Goal: Task Accomplishment & Management: Complete application form

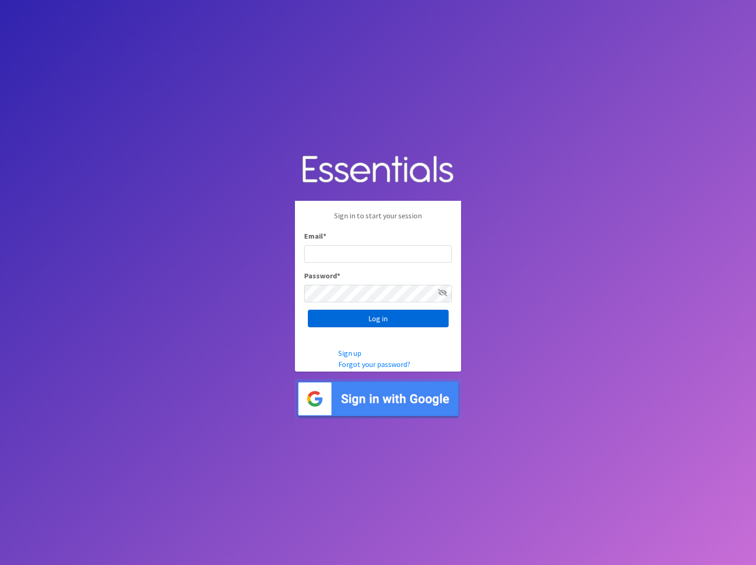
type input "[EMAIL_ADDRESS][DOMAIN_NAME]"
click at [384, 323] on input "Log in" at bounding box center [378, 319] width 141 height 18
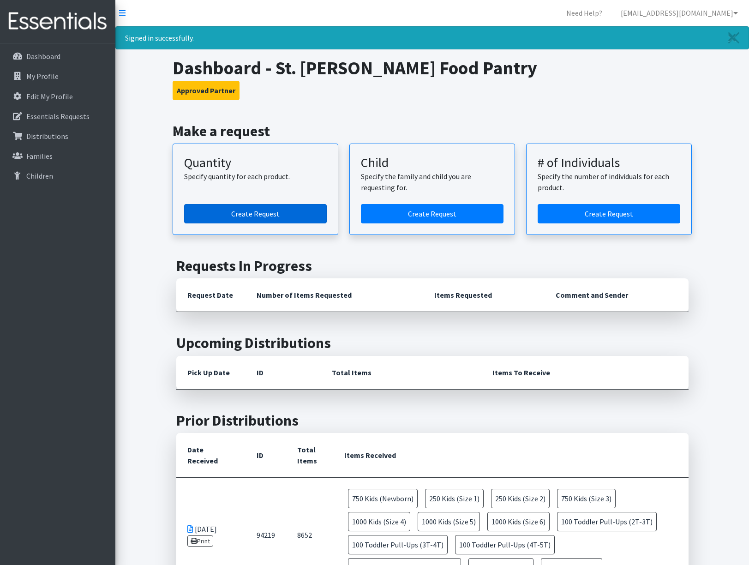
click at [264, 216] on link "Create Request" at bounding box center [255, 213] width 143 height 19
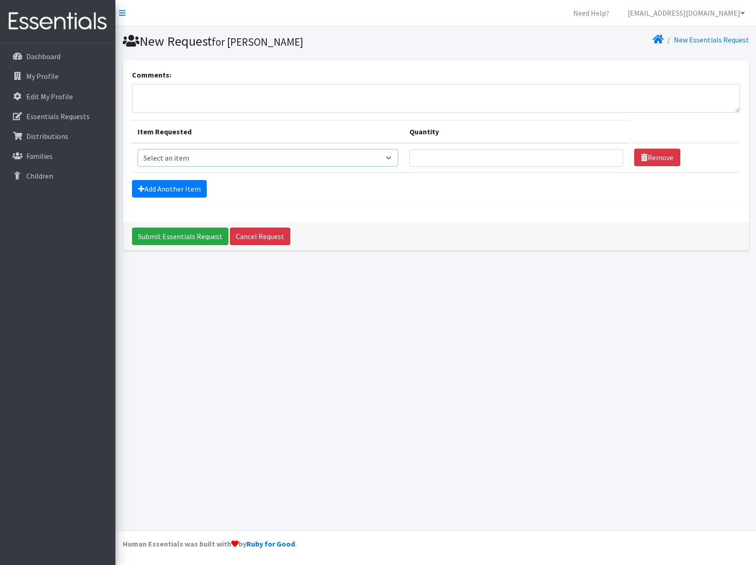
click at [184, 158] on select "Select an item Baby Formula Kids (Newborn) Kids (Preemie) Kids (Size 1) Kids (S…" at bounding box center [267, 158] width 261 height 18
select select "3871"
click at [137, 149] on select "Select an item Baby Formula Kids (Newborn) Kids (Preemie) Kids (Size 1) Kids (S…" at bounding box center [267, 158] width 261 height 18
click at [449, 164] on input "Quantity" at bounding box center [516, 158] width 214 height 18
type input "12"
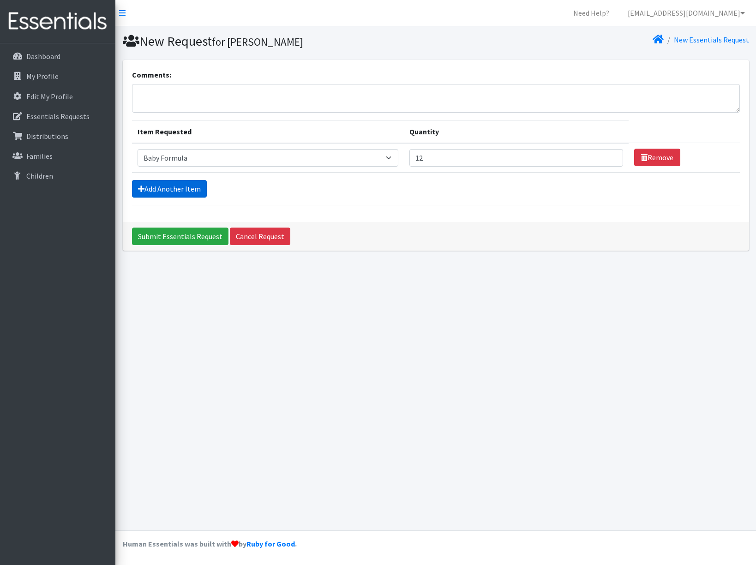
click at [182, 196] on link "Add Another Item" at bounding box center [169, 189] width 75 height 18
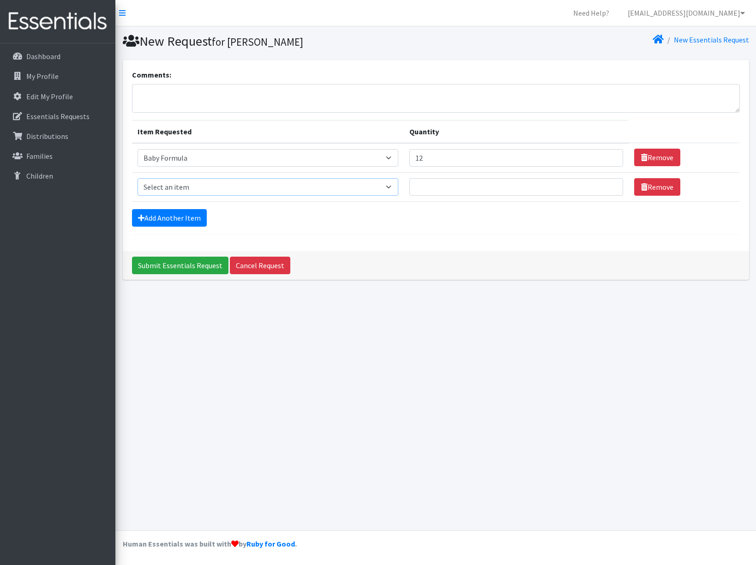
click at [175, 186] on select "Select an item Baby Formula Kids (Newborn) Kids (Preemie) Kids (Size 1) Kids (S…" at bounding box center [267, 187] width 261 height 18
select select "451"
click at [137, 178] on select "Select an item Baby Formula Kids (Newborn) Kids (Preemie) Kids (Size 1) Kids (S…" at bounding box center [267, 187] width 261 height 18
click at [451, 188] on input "Quantity" at bounding box center [516, 187] width 214 height 18
type input "100"
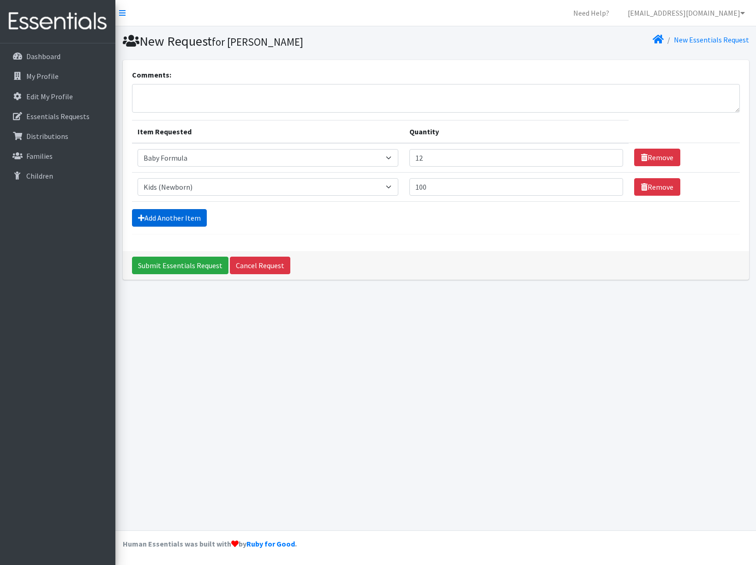
click at [185, 221] on link "Add Another Item" at bounding box center [169, 218] width 75 height 18
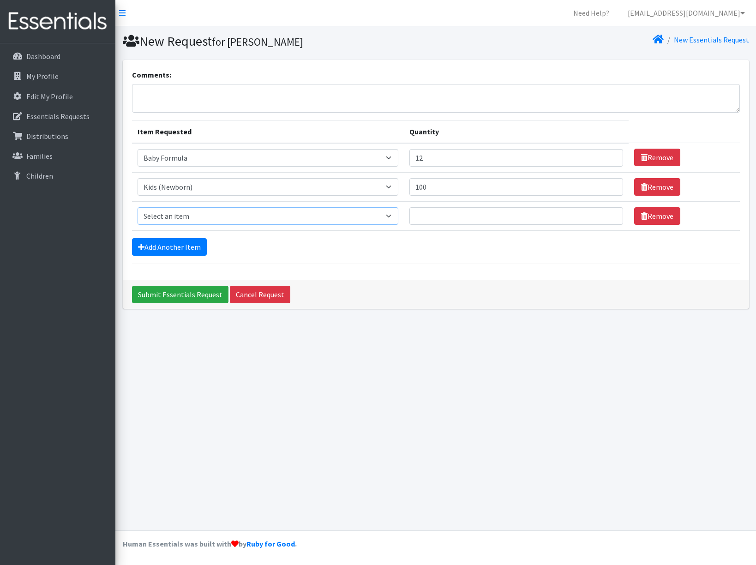
click at [183, 220] on select "Select an item Baby Formula Kids (Newborn) Kids (Preemie) Kids (Size 1) Kids (S…" at bounding box center [267, 216] width 261 height 18
select select "453"
click at [137, 207] on select "Select an item Baby Formula Kids (Newborn) Kids (Preemie) Kids (Size 1) Kids (S…" at bounding box center [267, 216] width 261 height 18
click at [442, 214] on input "Quantity" at bounding box center [516, 216] width 214 height 18
type input "125"
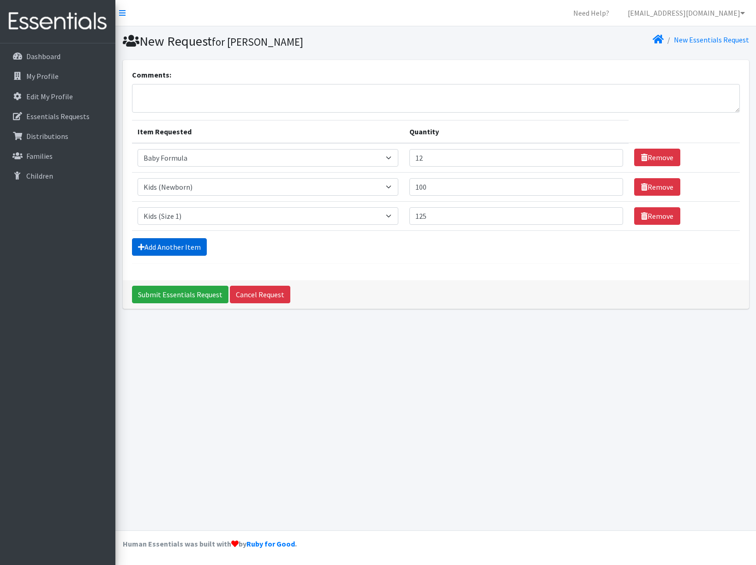
click at [169, 248] on link "Add Another Item" at bounding box center [169, 247] width 75 height 18
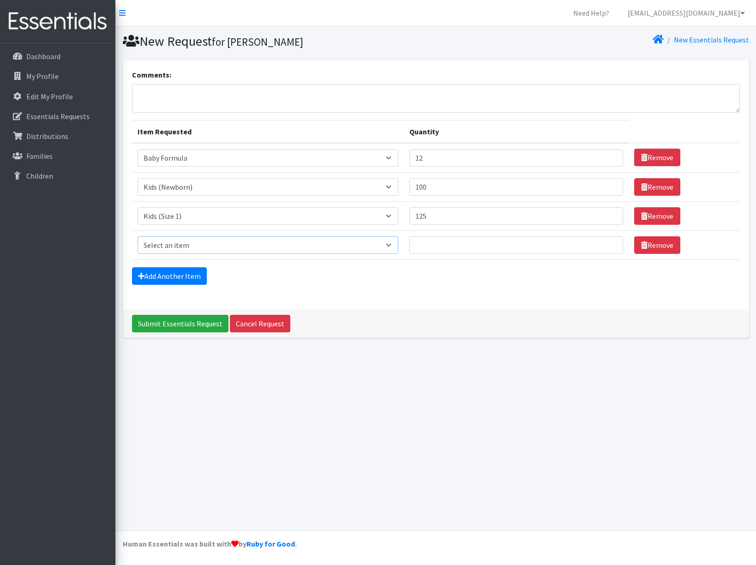
click at [170, 250] on select "Select an item Baby Formula Kids (Newborn) Kids (Preemie) Kids (Size 1) Kids (S…" at bounding box center [267, 245] width 261 height 18
select select "440"
click at [137, 236] on select "Select an item Baby Formula Kids (Newborn) Kids (Preemie) Kids (Size 1) Kids (S…" at bounding box center [267, 245] width 261 height 18
click at [448, 248] on input "Quantity" at bounding box center [516, 245] width 214 height 18
type input "400"
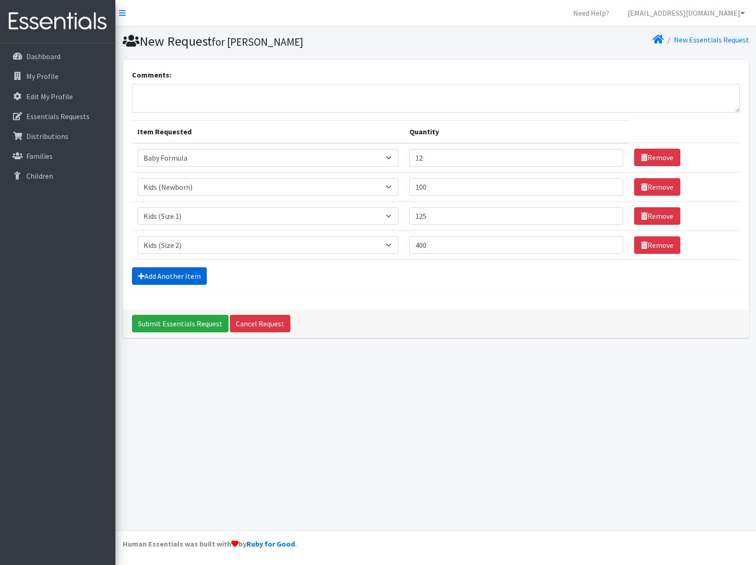
click at [163, 270] on link "Add Another Item" at bounding box center [169, 276] width 75 height 18
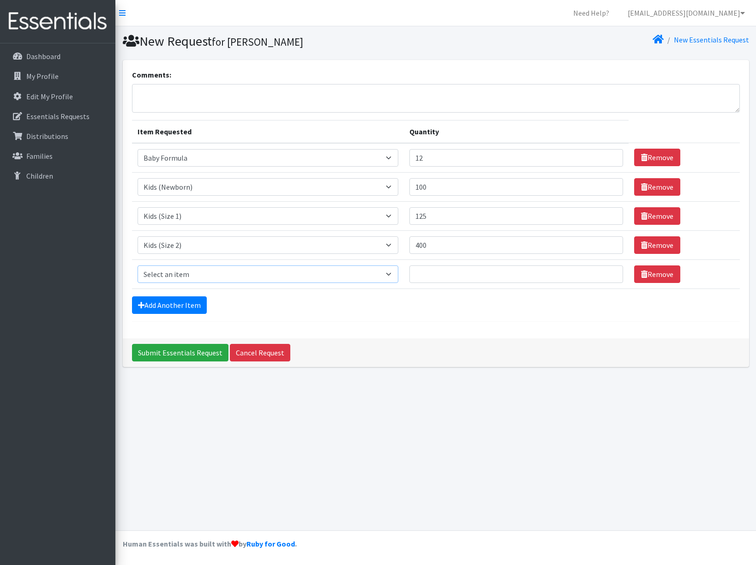
click at [167, 273] on select "Select an item Baby Formula Kids (Newborn) Kids (Preemie) Kids (Size 1) Kids (S…" at bounding box center [267, 274] width 261 height 18
select select "442"
click at [137, 265] on select "Select an item Baby Formula Kids (Newborn) Kids (Preemie) Kids (Size 1) Kids (S…" at bounding box center [267, 274] width 261 height 18
click at [448, 274] on input "Quantity" at bounding box center [516, 274] width 214 height 18
type input "450"
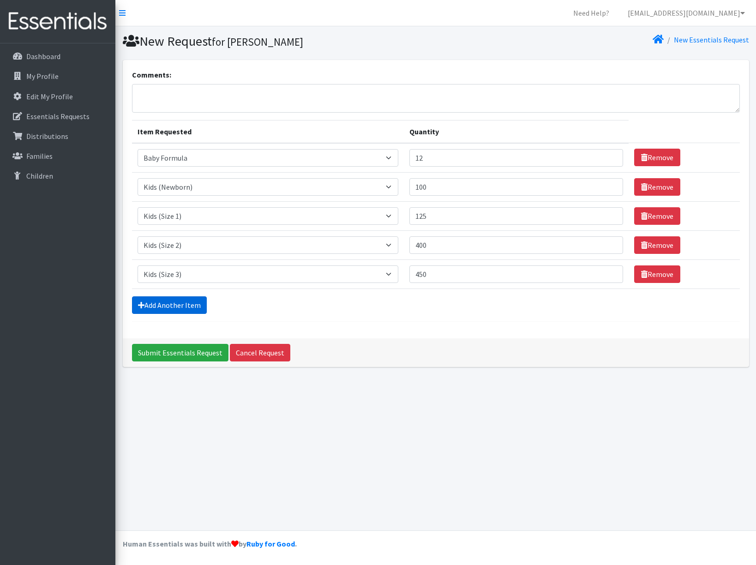
click at [175, 306] on link "Add Another Item" at bounding box center [169, 305] width 75 height 18
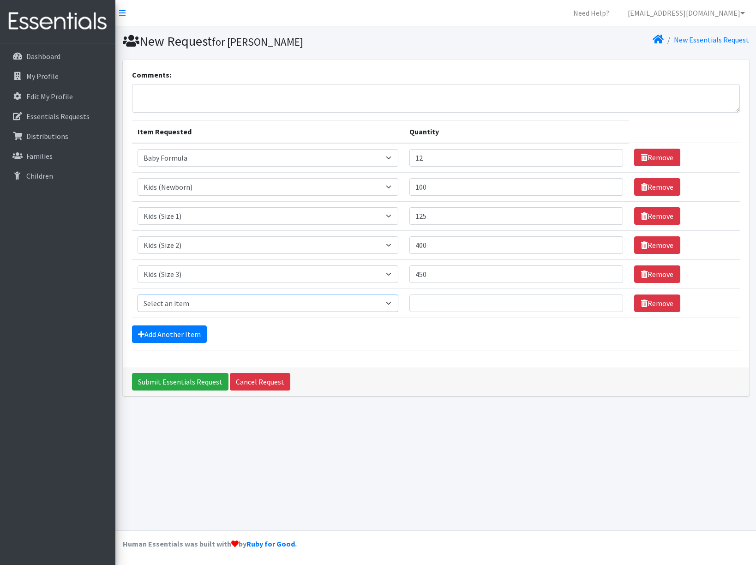
click at [276, 302] on select "Select an item Baby Formula Kids (Newborn) Kids (Preemie) Kids (Size 1) Kids (S…" at bounding box center [267, 303] width 261 height 18
click at [137, 294] on select "Select an item Baby Formula Kids (Newborn) Kids (Preemie) Kids (Size 1) Kids (S…" at bounding box center [267, 303] width 261 height 18
click at [239, 303] on select "Select an item Baby Formula Kids (Newborn) Kids (Preemie) Kids (Size 1) Kids (S…" at bounding box center [267, 303] width 261 height 18
select select "459"
click at [137, 294] on select "Select an item Baby Formula Kids (Newborn) Kids (Preemie) Kids (Size 1) Kids (S…" at bounding box center [267, 303] width 261 height 18
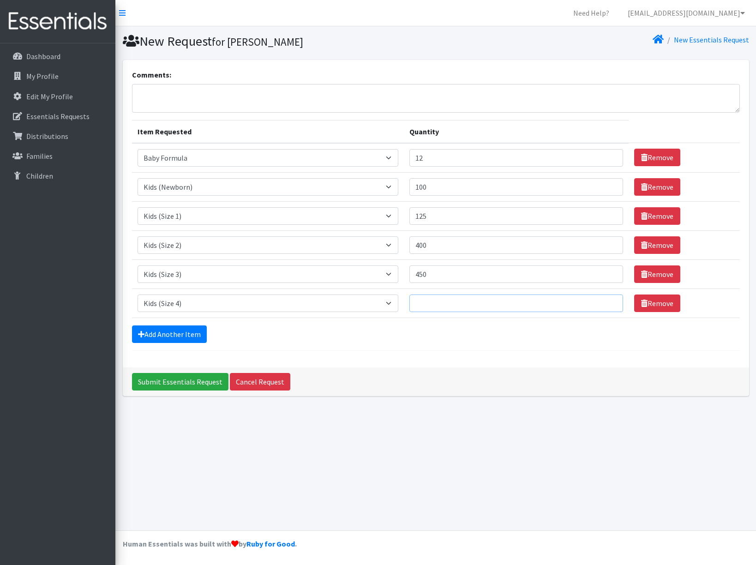
click at [465, 301] on input "Quantity" at bounding box center [516, 303] width 214 height 18
type input "1375"
click at [159, 335] on link "Add Another Item" at bounding box center [169, 334] width 75 height 18
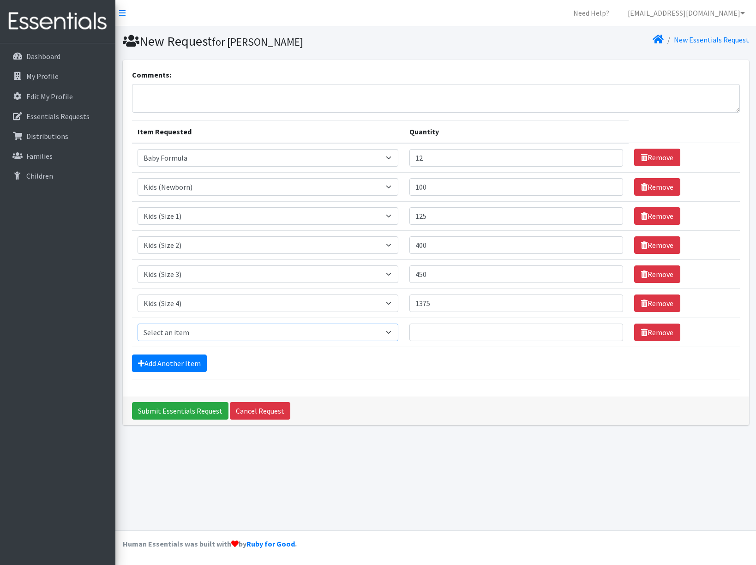
click at [162, 335] on select "Select an item Baby Formula Kids (Newborn) Kids (Preemie) Kids (Size 1) Kids (S…" at bounding box center [267, 332] width 261 height 18
select select "460"
click at [137, 323] on select "Select an item Baby Formula Kids (Newborn) Kids (Preemie) Kids (Size 1) Kids (S…" at bounding box center [267, 332] width 261 height 18
click at [454, 332] on input "Quantity" at bounding box center [516, 332] width 214 height 18
type input "1050"
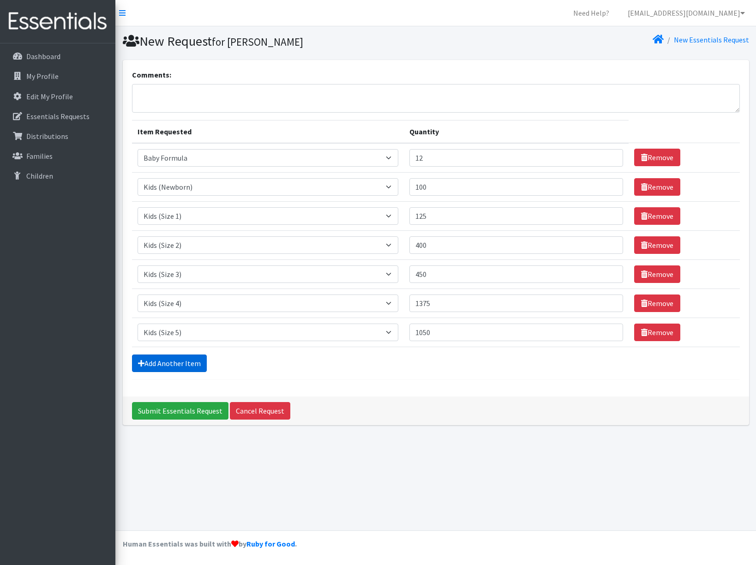
click at [186, 362] on link "Add Another Item" at bounding box center [169, 363] width 75 height 18
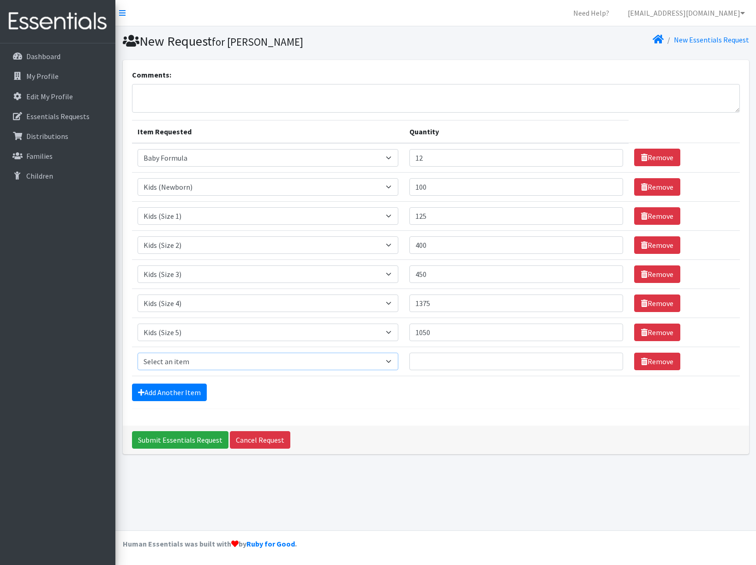
click at [190, 362] on select "Select an item Baby Formula Kids (Newborn) Kids (Preemie) Kids (Size 1) Kids (S…" at bounding box center [267, 362] width 261 height 18
select select "462"
click at [137, 353] on select "Select an item Baby Formula Kids (Newborn) Kids (Preemie) Kids (Size 1) Kids (S…" at bounding box center [267, 362] width 261 height 18
click at [453, 364] on input "Quantity" at bounding box center [516, 362] width 214 height 18
type input "1500"
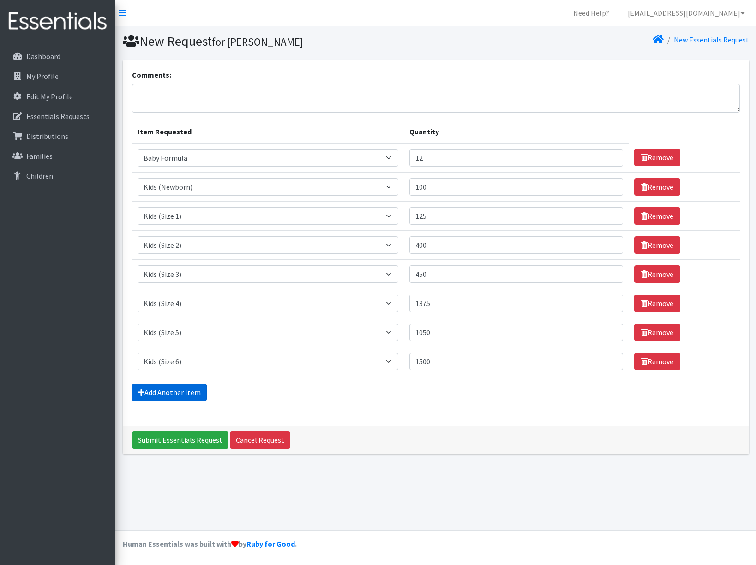
click at [190, 394] on link "Add Another Item" at bounding box center [169, 392] width 75 height 18
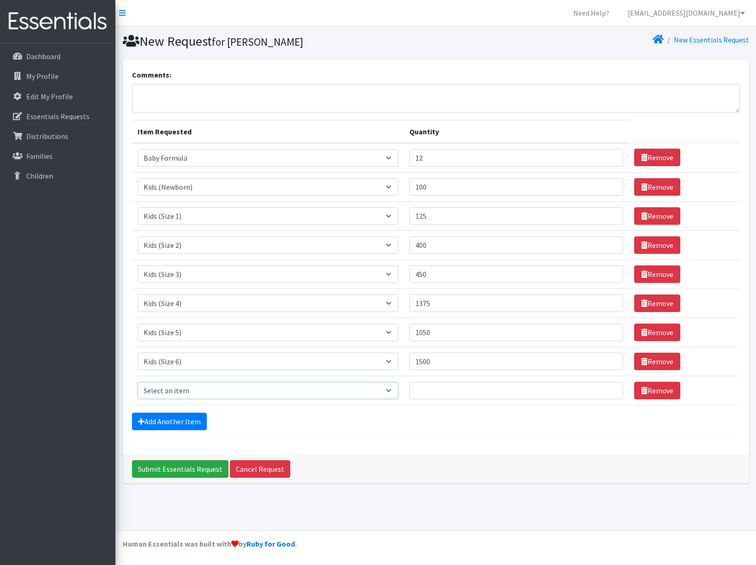
click at [184, 391] on select "Select an item Baby Formula Kids (Newborn) Kids (Preemie) Kids (Size 1) Kids (S…" at bounding box center [267, 391] width 261 height 18
select select "444"
click at [137, 382] on select "Select an item Baby Formula Kids (Newborn) Kids (Preemie) Kids (Size 1) Kids (S…" at bounding box center [267, 391] width 261 height 18
drag, startPoint x: 437, startPoint y: 394, endPoint x: 436, endPoint y: 387, distance: 7.5
click at [437, 394] on input "Quantity" at bounding box center [516, 391] width 214 height 18
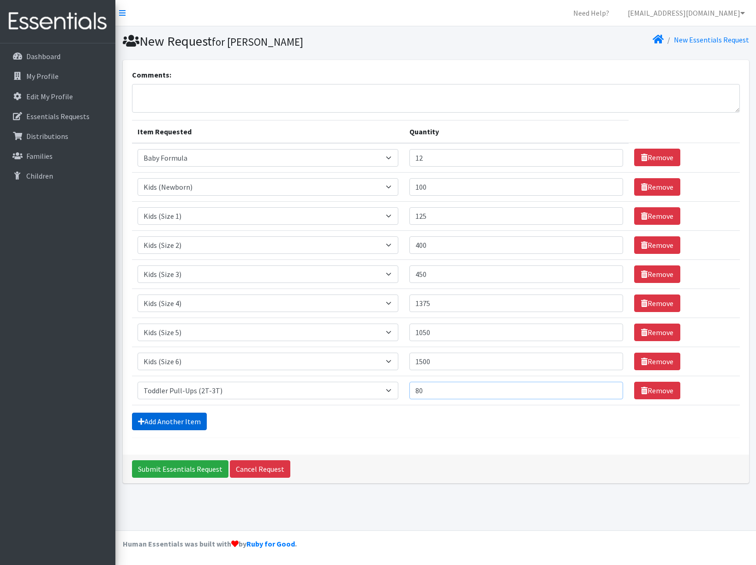
type input "80"
click at [181, 419] on link "Add Another Item" at bounding box center [169, 421] width 75 height 18
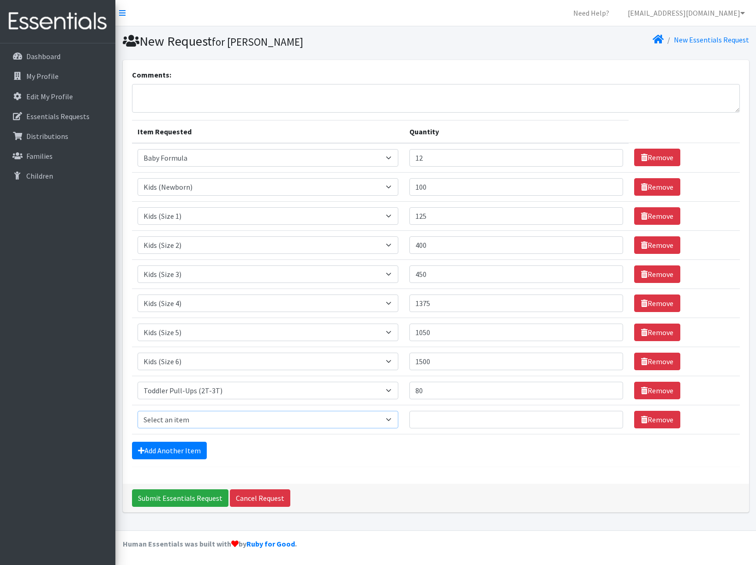
click at [182, 416] on select "Select an item Baby Formula Kids (Newborn) Kids (Preemie) Kids (Size 1) Kids (S…" at bounding box center [267, 420] width 261 height 18
select select "445"
click at [137, 411] on select "Select an item Baby Formula Kids (Newborn) Kids (Preemie) Kids (Size 1) Kids (S…" at bounding box center [267, 420] width 261 height 18
click at [448, 419] on input "Quantity" at bounding box center [516, 420] width 214 height 18
type input "70"
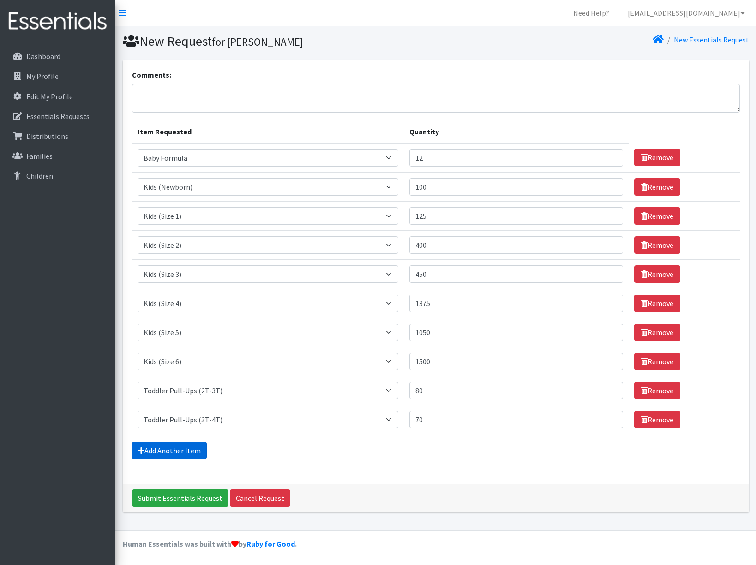
click at [180, 452] on link "Add Another Item" at bounding box center [169, 451] width 75 height 18
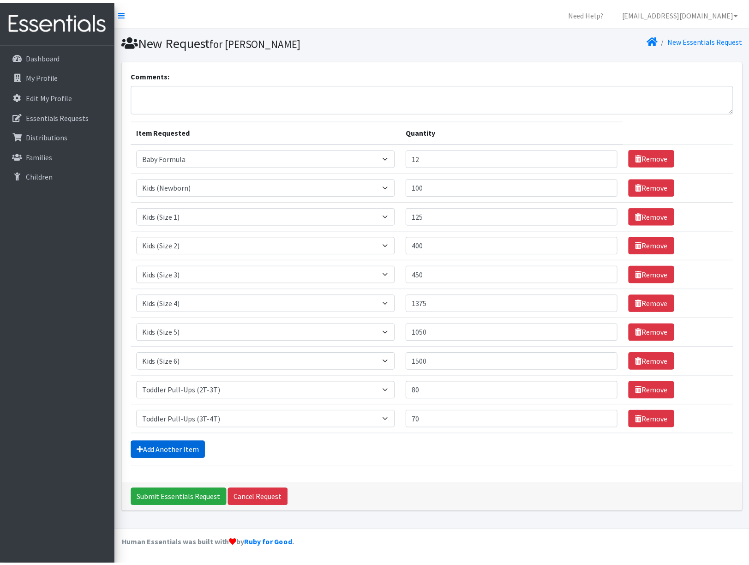
scroll to position [18, 0]
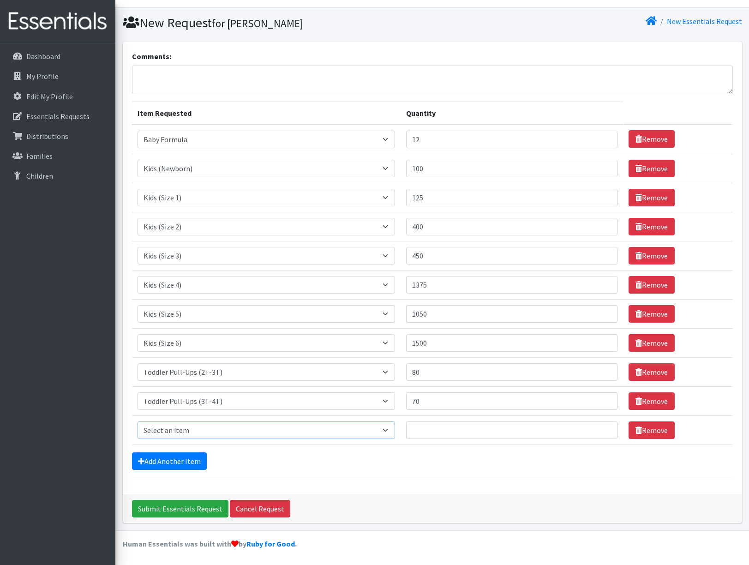
click at [184, 431] on select "Select an item Baby Formula Kids (Newborn) Kids (Preemie) Kids (Size 1) Kids (S…" at bounding box center [266, 430] width 258 height 18
click at [137, 421] on select "Select an item Baby Formula Kids (Newborn) Kids (Preemie) Kids (Size 1) Kids (S…" at bounding box center [266, 430] width 258 height 18
click at [186, 431] on select "Select an item Baby Formula Kids (Newborn) Kids (Preemie) Kids (Size 1) Kids (S…" at bounding box center [266, 430] width 258 height 18
select select "446"
click at [137, 421] on select "Select an item Baby Formula Kids (Newborn) Kids (Preemie) Kids (Size 1) Kids (S…" at bounding box center [266, 430] width 258 height 18
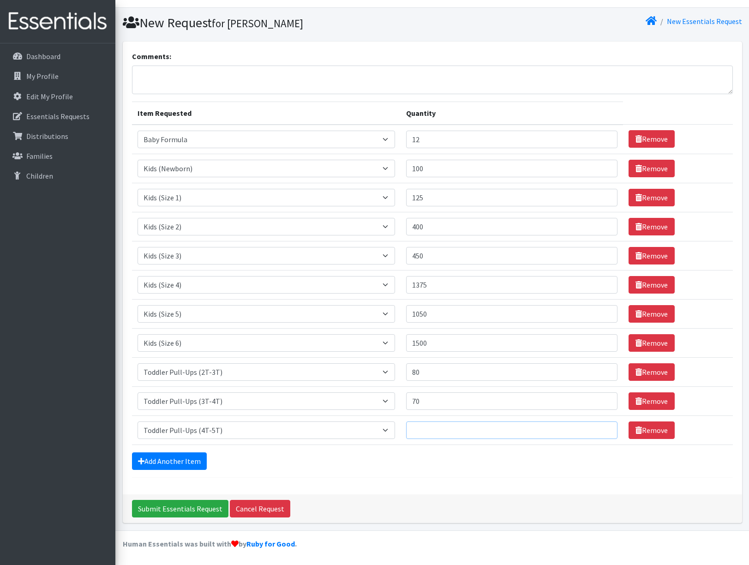
click at [439, 429] on input "Quantity" at bounding box center [511, 430] width 211 height 18
type input "150"
click at [181, 459] on link "Add Another Item" at bounding box center [169, 461] width 75 height 18
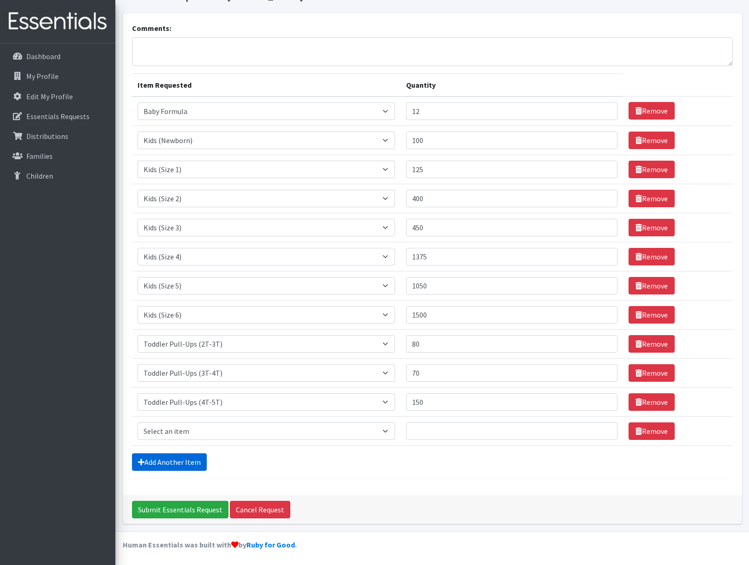
scroll to position [48, 0]
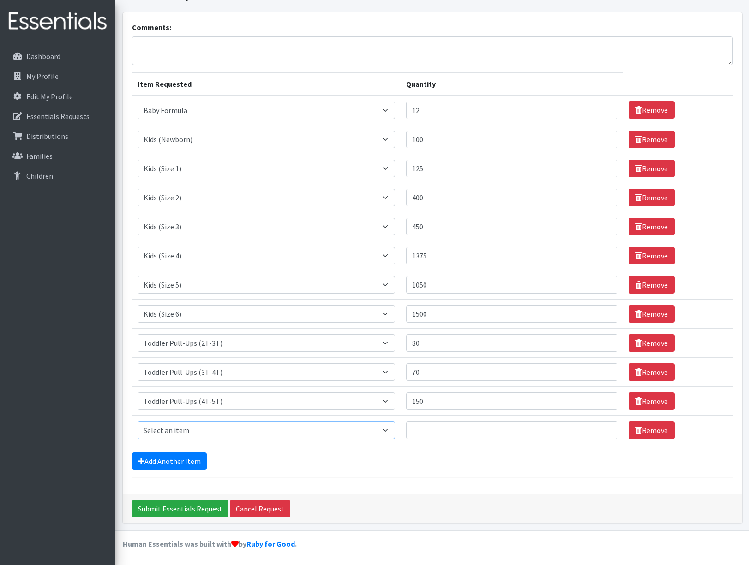
click at [177, 430] on select "Select an item Baby Formula Kids (Newborn) Kids (Preemie) Kids (Size 1) Kids (S…" at bounding box center [266, 430] width 258 height 18
select select "434"
click at [137, 421] on select "Select an item Baby Formula Kids (Newborn) Kids (Preemie) Kids (Size 1) Kids (S…" at bounding box center [266, 430] width 258 height 18
click at [429, 428] on input "Quantity" at bounding box center [511, 430] width 211 height 18
type input "100"
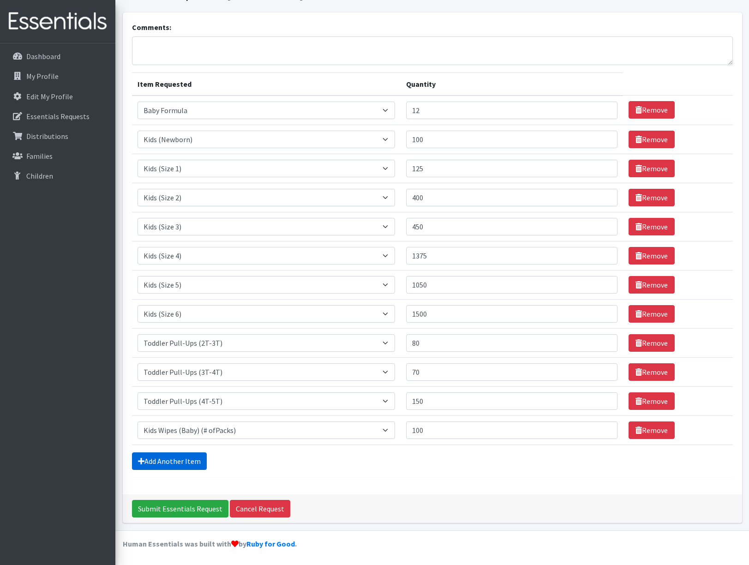
click at [174, 465] on link "Add Another Item" at bounding box center [169, 461] width 75 height 18
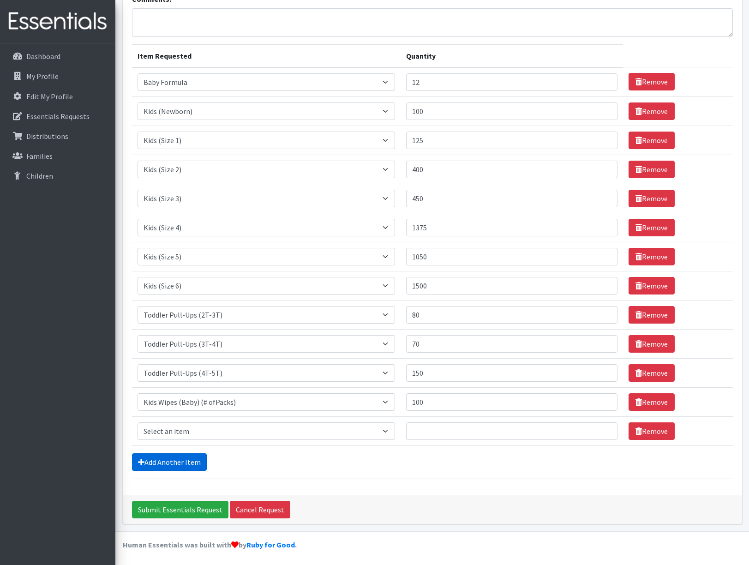
scroll to position [77, 0]
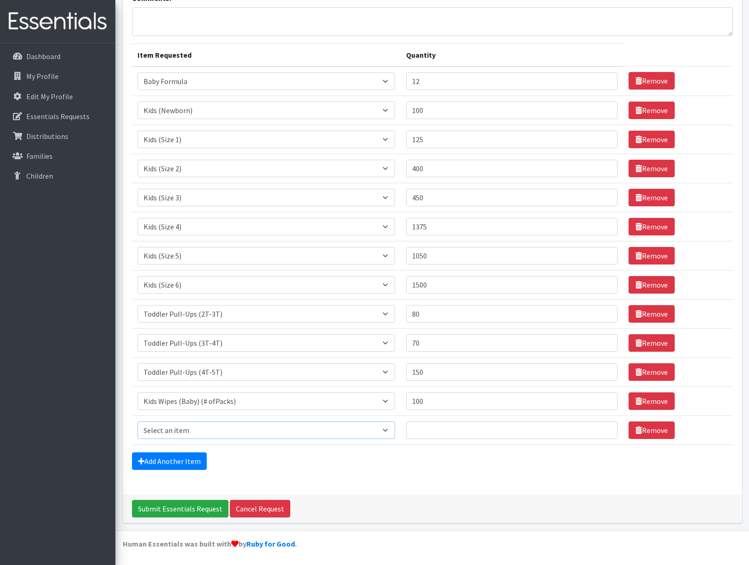
click at [166, 425] on select "Select an item Baby Formula Kids (Newborn) Kids (Preemie) Kids (Size 1) Kids (S…" at bounding box center [266, 430] width 258 height 18
select select "1534"
click at [137, 421] on select "Select an item Baby Formula Kids (Newborn) Kids (Preemie) Kids (Size 1) Kids (S…" at bounding box center [266, 430] width 258 height 18
click at [441, 433] on input "Quantity" at bounding box center [511, 430] width 211 height 18
drag, startPoint x: 454, startPoint y: 428, endPoint x: 401, endPoint y: 432, distance: 52.8
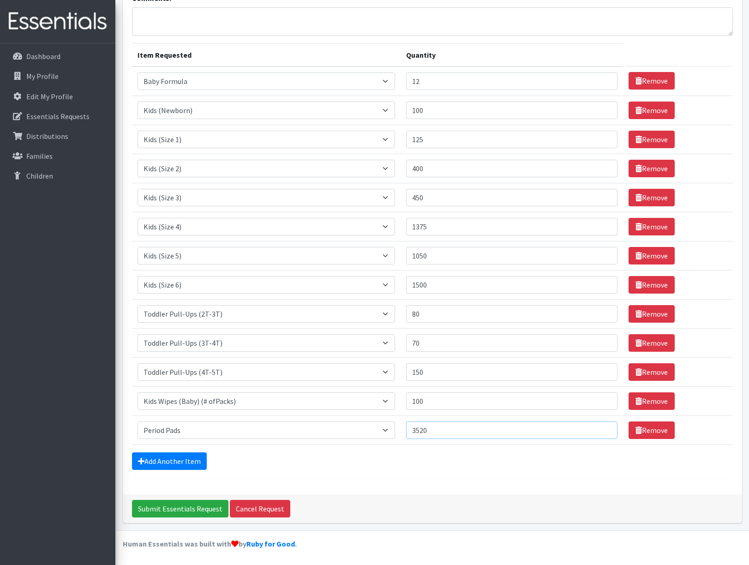
click at [401, 432] on tr "Item Requested Select an item Baby Formula Kids (Newborn) Kids ([MEDICAL_DATA])…" at bounding box center [432, 429] width 601 height 29
drag, startPoint x: 443, startPoint y: 432, endPoint x: 411, endPoint y: 430, distance: 32.8
click at [411, 430] on tr "Item Requested Select an item Baby Formula Kids (Newborn) Kids ([MEDICAL_DATA])…" at bounding box center [432, 429] width 601 height 29
click at [437, 431] on input "3600" at bounding box center [511, 430] width 211 height 18
type input "3700"
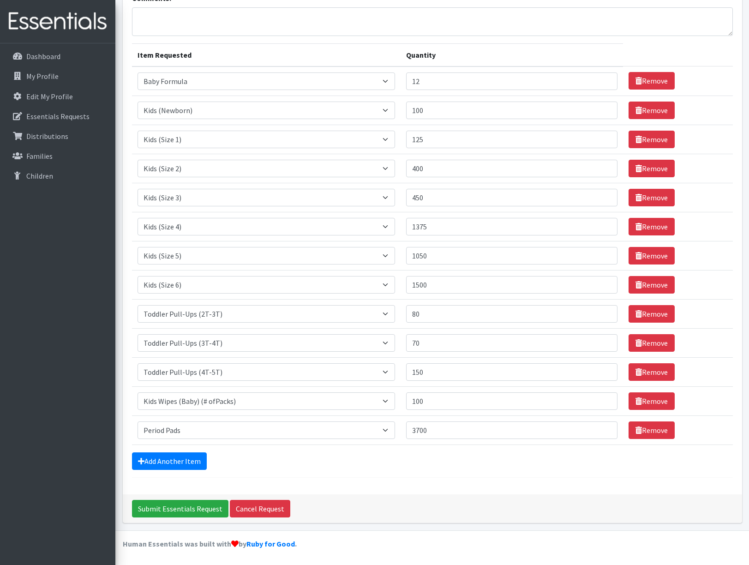
click at [432, 487] on div "Comments: Item Requested Quantity Item Requested Select an item Baby Formula Ki…" at bounding box center [432, 238] width 619 height 511
click at [185, 460] on link "Add Another Item" at bounding box center [169, 461] width 75 height 18
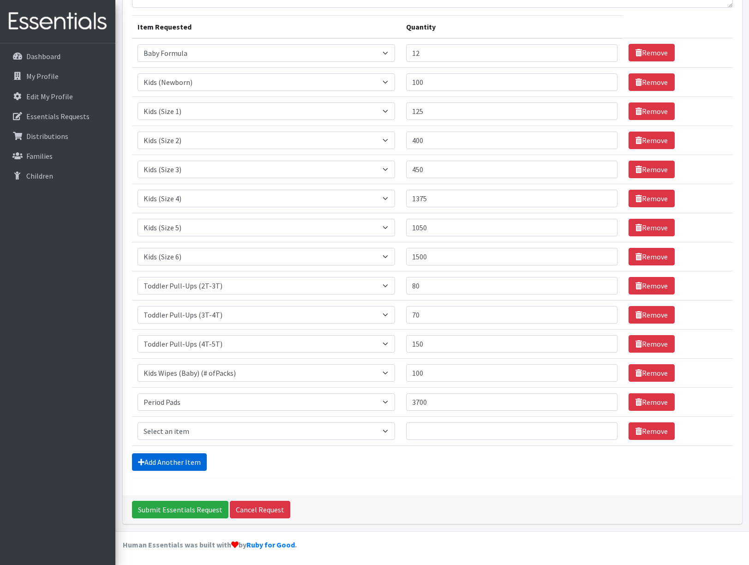
scroll to position [106, 0]
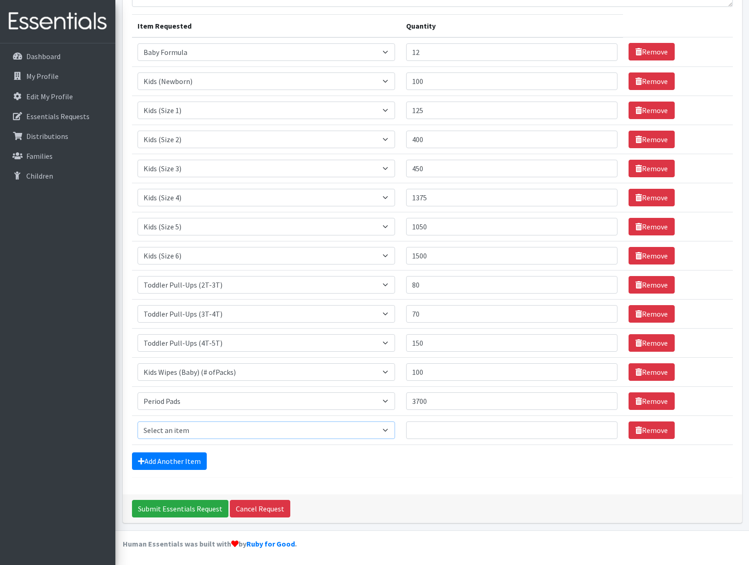
click at [181, 430] on select "Select an item Baby Formula Kids (Newborn) Kids (Preemie) Kids (Size 1) Kids (S…" at bounding box center [266, 430] width 258 height 18
select select "1536"
click at [137, 421] on select "Select an item Baby Formula Kids (Newborn) Kids (Preemie) Kids (Size 1) Kids (S…" at bounding box center [266, 430] width 258 height 18
click at [439, 426] on input "Quantity" at bounding box center [511, 430] width 211 height 18
type input "120"
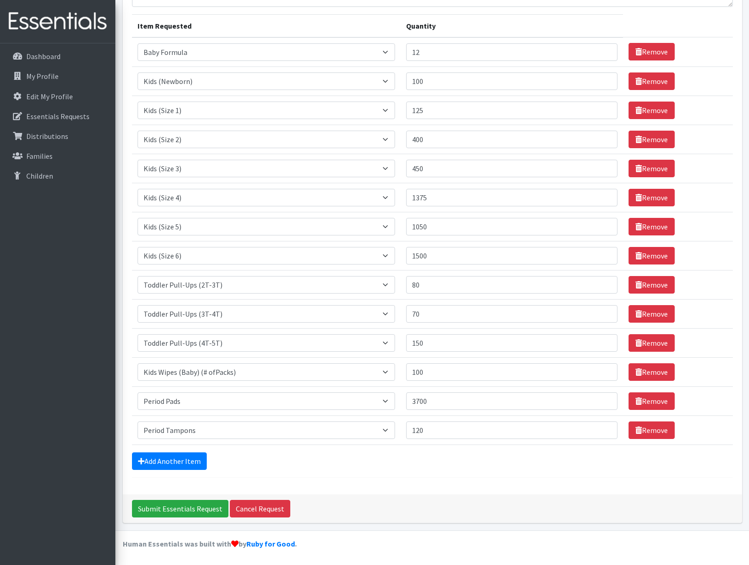
click at [409, 480] on div "Comments: Item Requested Quantity Item Requested Select an item Baby Formula Ki…" at bounding box center [432, 224] width 619 height 540
click at [162, 460] on link "Add Another Item" at bounding box center [169, 461] width 75 height 18
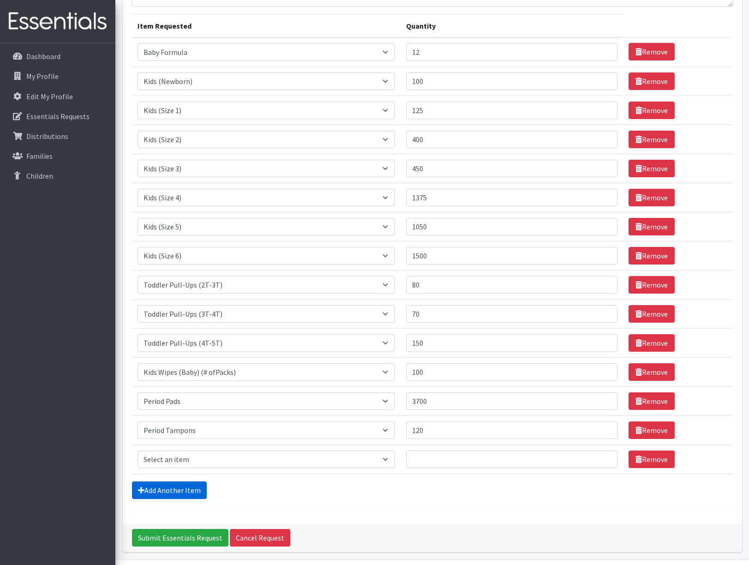
scroll to position [135, 0]
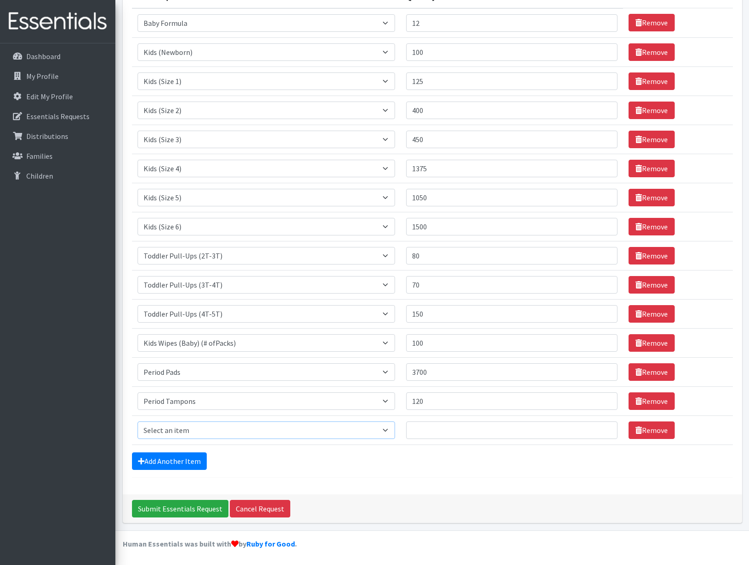
click at [208, 429] on select "Select an item Baby Formula Kids (Newborn) Kids (Preemie) Kids (Size 1) Kids (S…" at bounding box center [266, 430] width 258 height 18
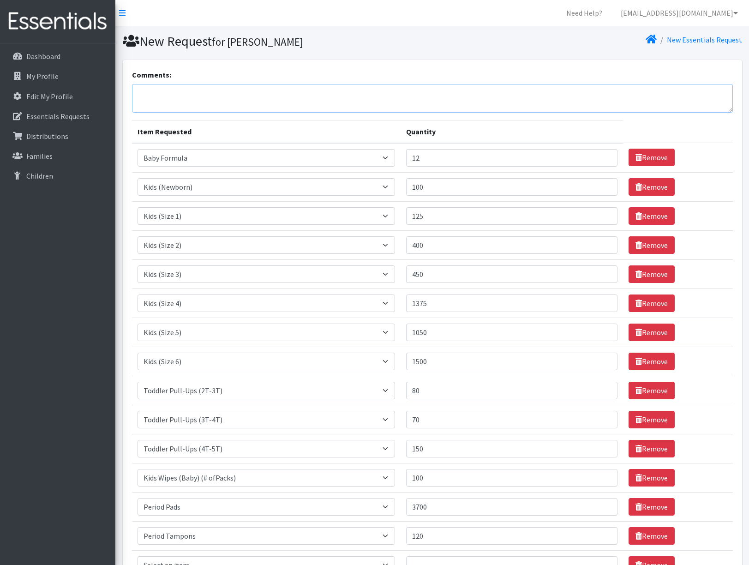
click at [157, 96] on textarea "Comments:" at bounding box center [432, 98] width 601 height 29
click at [448, 93] on textarea "Comments:" at bounding box center [432, 98] width 601 height 29
paste textarea "We request our pickup [DATE][DATE] before 9:30am. Our pickup persons are [PERSO…"
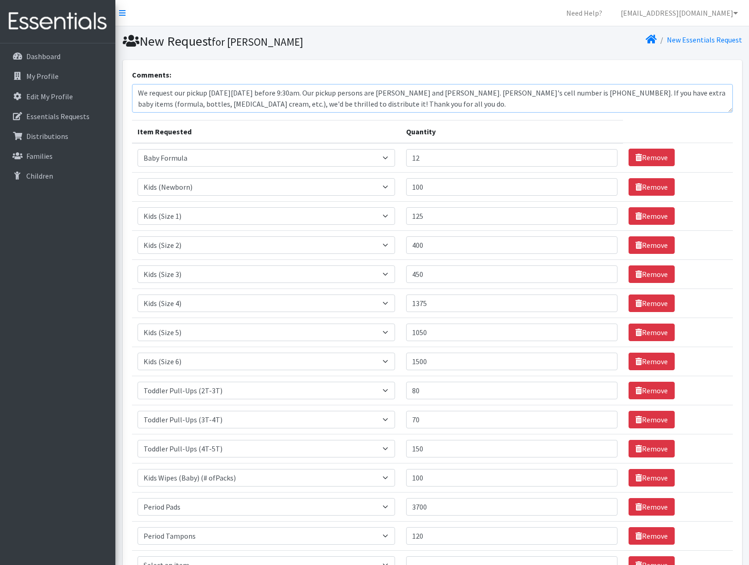
click at [269, 92] on textarea "We request our pickup [DATE][DATE] before 9:30am. Our pickup persons are [PERSO…" at bounding box center [432, 98] width 601 height 29
click at [277, 94] on textarea "We request our pickup [DATE][DATE] before 9:30am. Our pickup persons are [PERSO…" at bounding box center [432, 98] width 601 height 29
drag, startPoint x: 409, startPoint y: 94, endPoint x: 641, endPoint y: 96, distance: 231.6
click at [641, 96] on textarea "We request our pickup [DATE][DATE] before 9:30am. Our pickup persons are [PERSO…" at bounding box center [432, 98] width 601 height 29
paste textarea "[PERSON_NAME] and [PERSON_NAME]. [PERSON_NAME]’s cell number is 903-288- 2456."
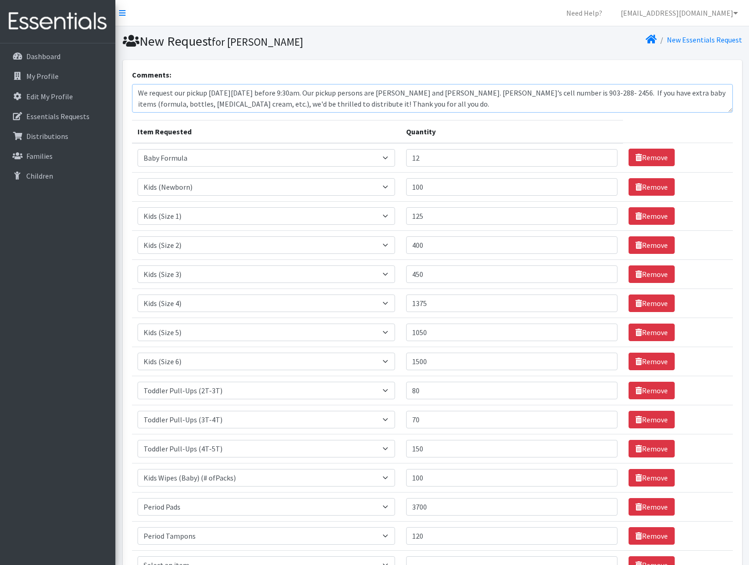
drag, startPoint x: 593, startPoint y: 94, endPoint x: 603, endPoint y: 114, distance: 22.5
click at [593, 94] on textarea "We request our pickup [DATE][DATE] before 9:30am. Our pickup persons are [PERSO…" at bounding box center [432, 98] width 601 height 29
drag, startPoint x: 138, startPoint y: 90, endPoint x: 551, endPoint y: 127, distance: 415.1
click at [551, 127] on form "Comments: We request our pickup [DATE][DATE] before 9:30am. Our pickup persons …" at bounding box center [432, 340] width 601 height 543
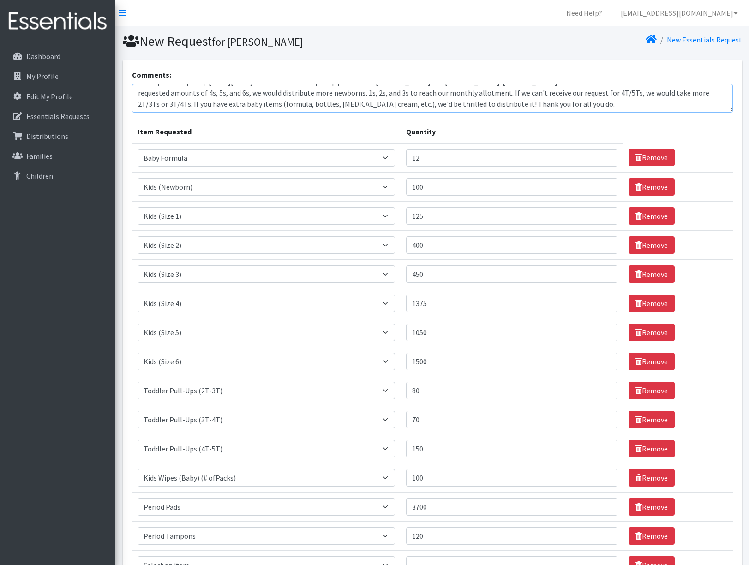
click at [408, 85] on textarea "We request our pickup [DATE][DATE] before 9:30am. Our pickup persons are [PERSO…" at bounding box center [432, 98] width 601 height 29
click at [595, 93] on textarea "We request our pickup [DATE][DATE] before 9:30am. Our pickup persons are [PERSO…" at bounding box center [432, 98] width 601 height 29
click at [257, 104] on textarea "We request our pickup [DATE][DATE] before 9:30am. Our pickup persons are [PERSO…" at bounding box center [432, 98] width 601 height 29
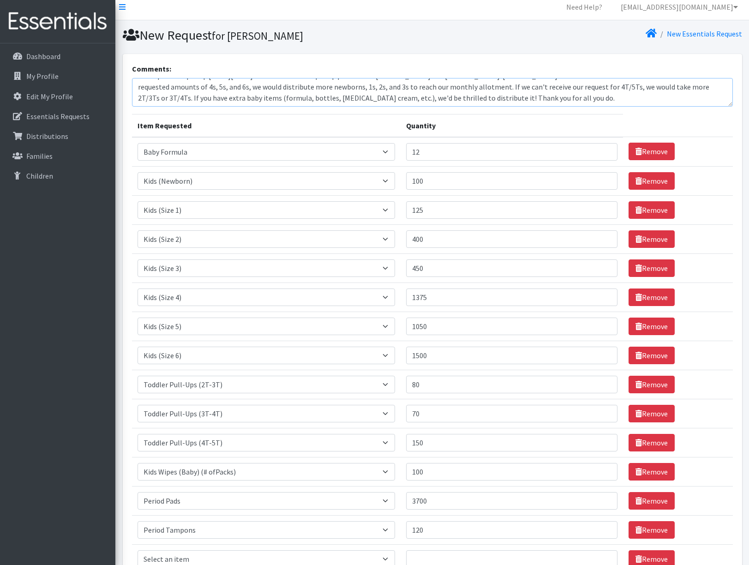
scroll to position [12, 0]
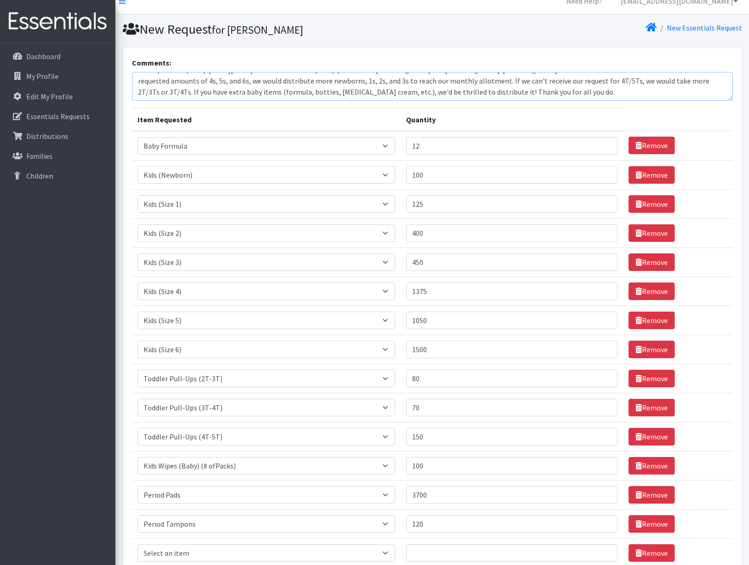
click at [447, 94] on textarea "We request our pickup [DATE][DATE] before 9:30am. Our pickup persons are [PERSO…" at bounding box center [432, 86] width 601 height 29
drag, startPoint x: 596, startPoint y: 93, endPoint x: 115, endPoint y: 65, distance: 482.1
click at [115, 65] on div "Need Help? [PERSON_NAME][EMAIL_ADDRESS][DOMAIN_NAME] Organization Settings My C…" at bounding box center [374, 337] width 749 height 699
type textarea "We request our pickup [DATE][DATE] before 9:30am. Our pickup persons are [PERSO…"
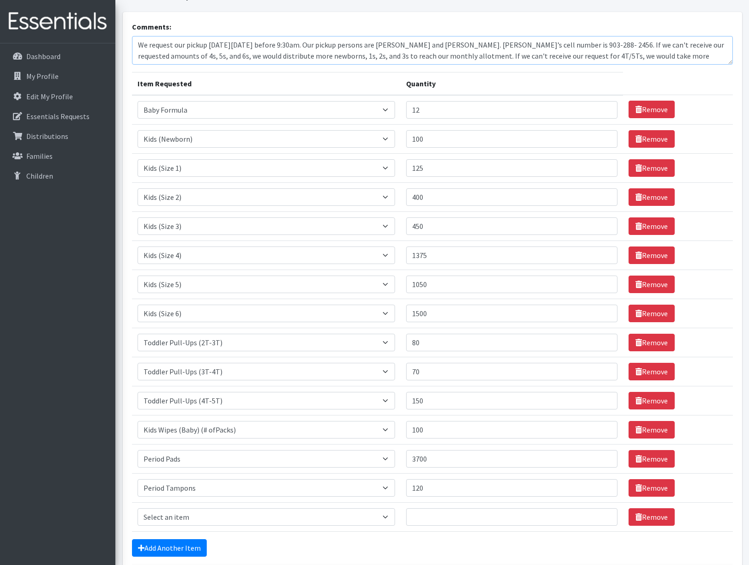
scroll to position [54, 0]
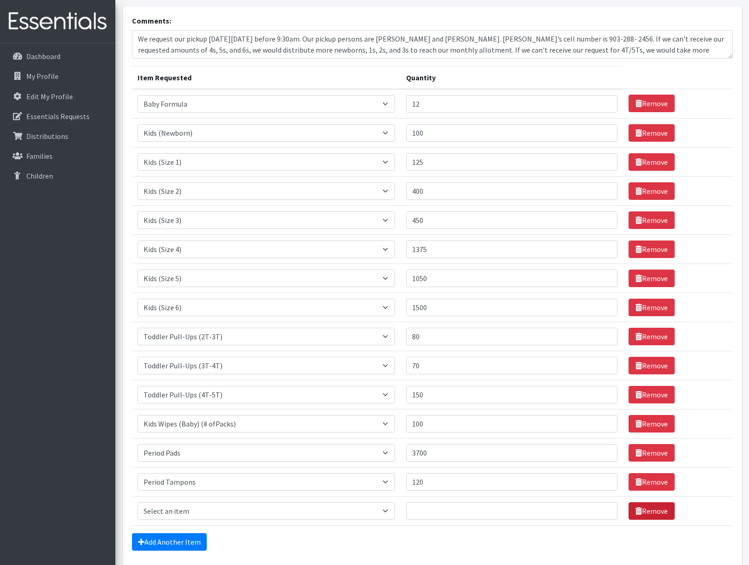
click at [647, 515] on link "Remove" at bounding box center [651, 511] width 46 height 18
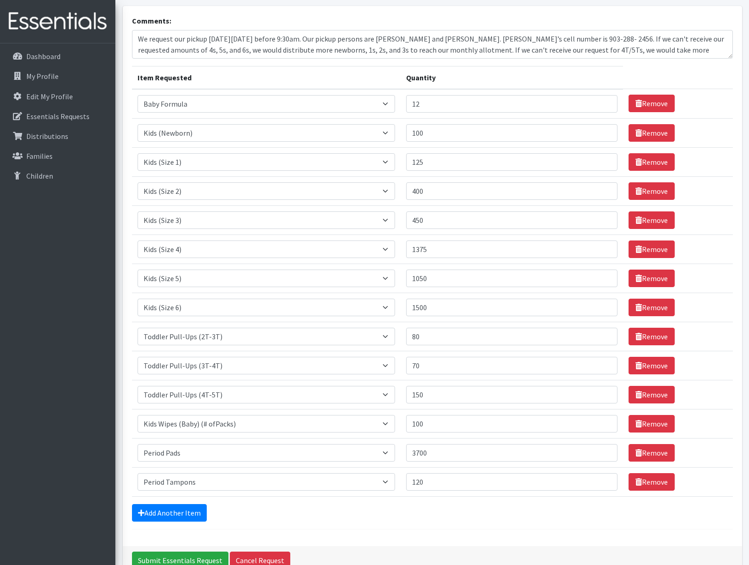
scroll to position [72, 0]
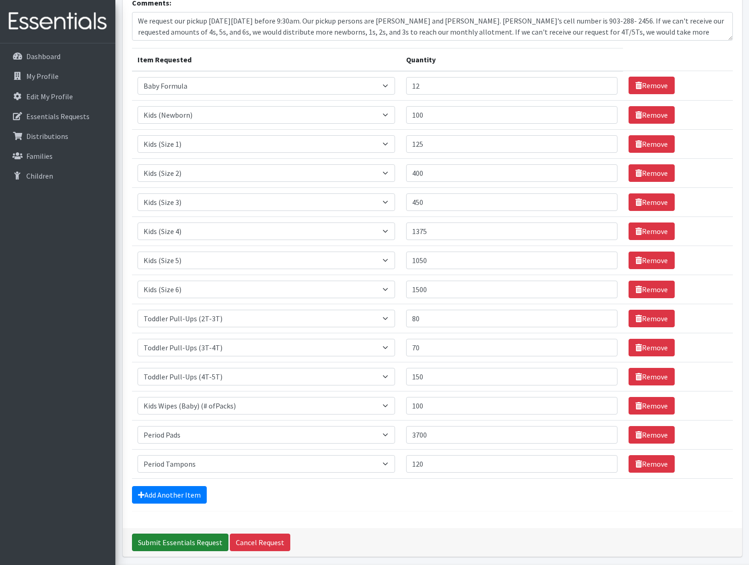
click at [168, 544] on input "Submit Essentials Request" at bounding box center [180, 542] width 96 height 18
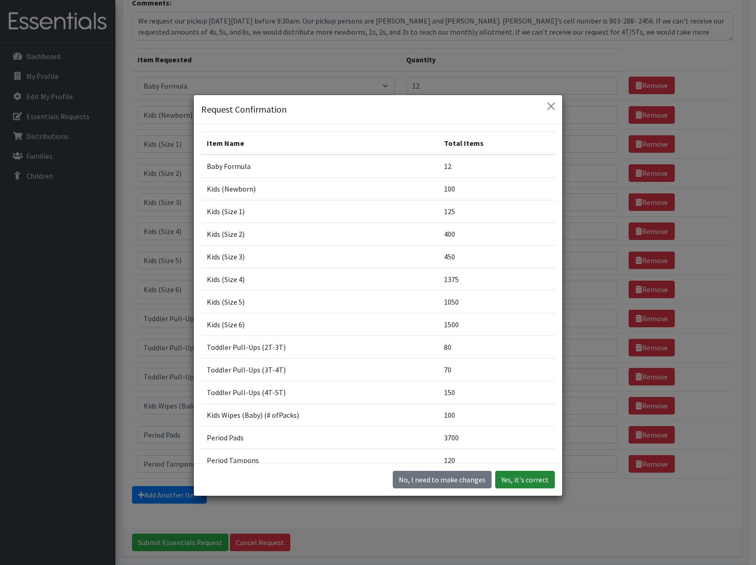
click at [527, 482] on button "Yes, it's correct" at bounding box center [525, 480] width 60 height 18
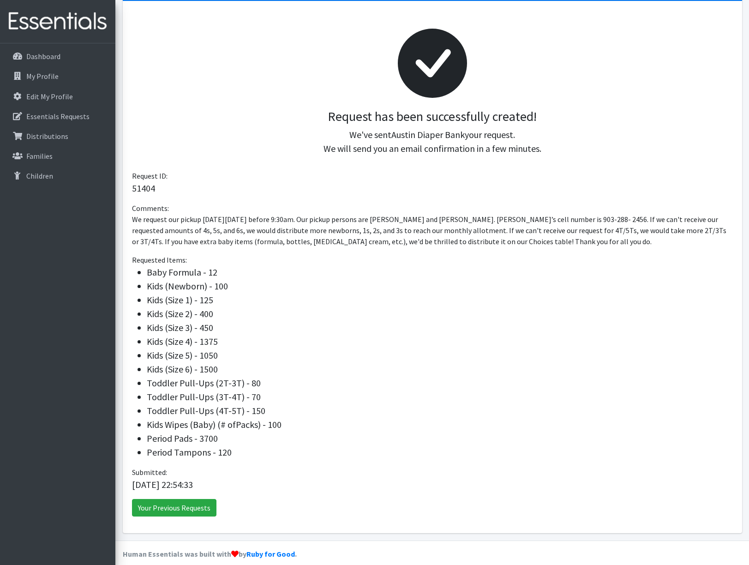
scroll to position [121, 0]
